Goal: Task Accomplishment & Management: Manage account settings

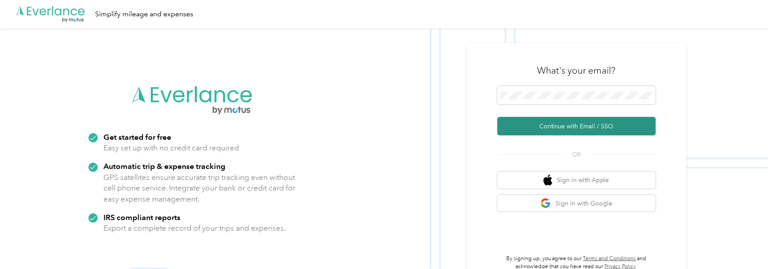
click at [566, 125] on button "Continue with Email / SSO" at bounding box center [577, 126] width 159 height 18
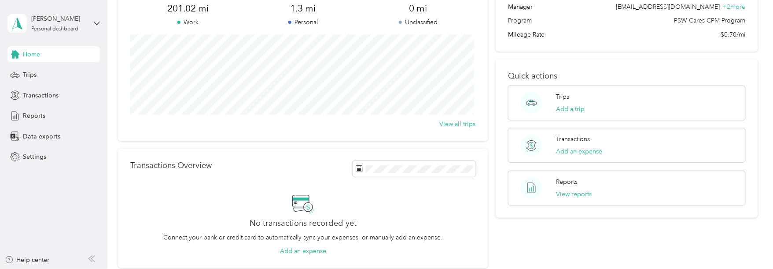
scroll to position [132, 0]
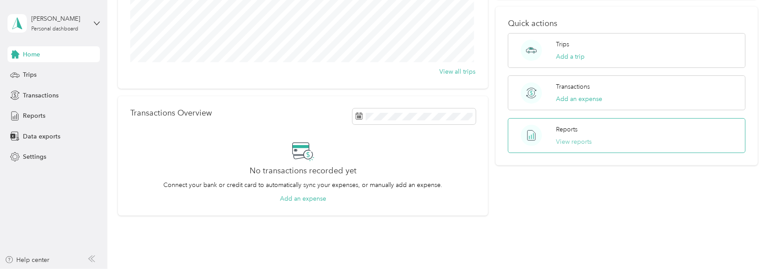
click at [569, 137] on button "View reports" at bounding box center [575, 141] width 36 height 9
